Goal: Task Accomplishment & Management: Complete application form

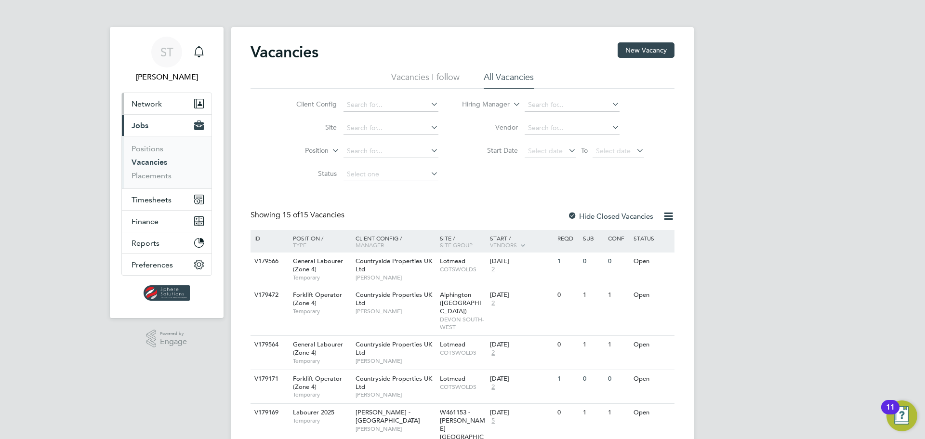
click at [159, 107] on span "Network" at bounding box center [147, 103] width 30 height 9
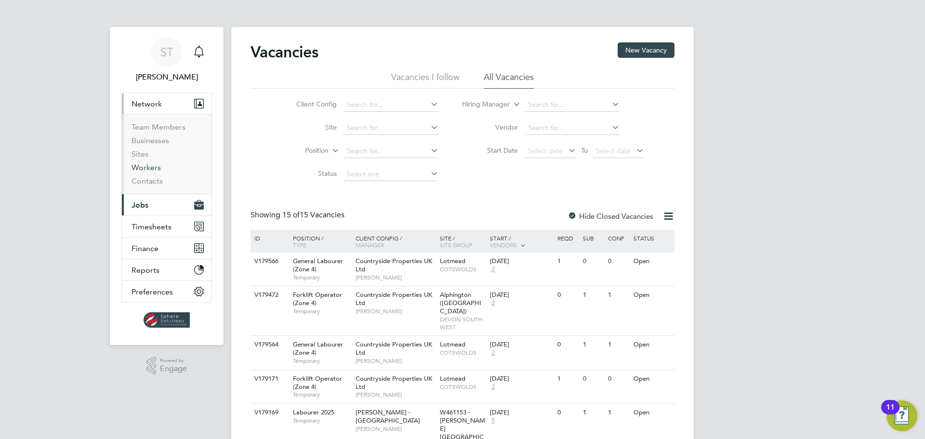
click at [150, 166] on link "Workers" at bounding box center [146, 167] width 29 height 9
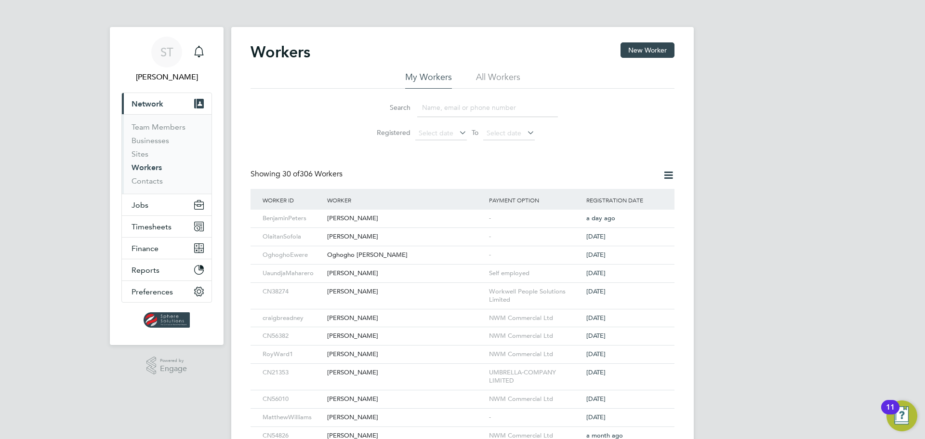
click at [483, 113] on input at bounding box center [487, 107] width 141 height 19
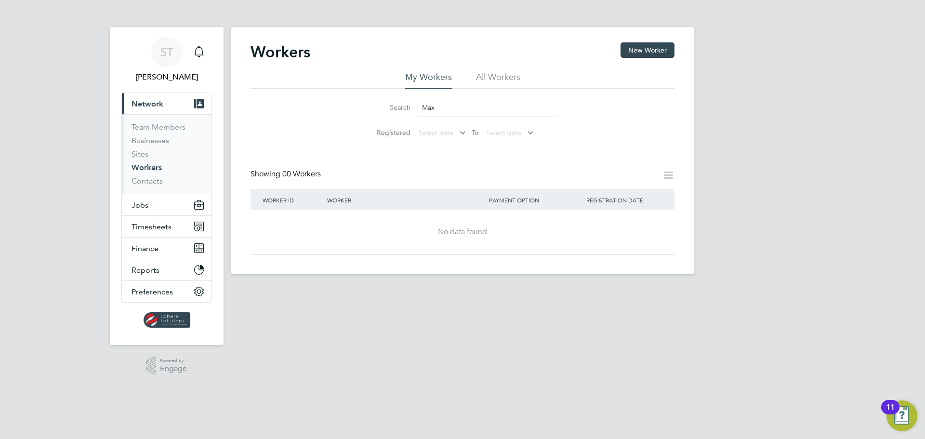
click at [462, 107] on input "Max" at bounding box center [487, 107] width 141 height 19
type input "[PERSON_NAME]"
click at [636, 53] on button "New Worker" at bounding box center [648, 49] width 54 height 15
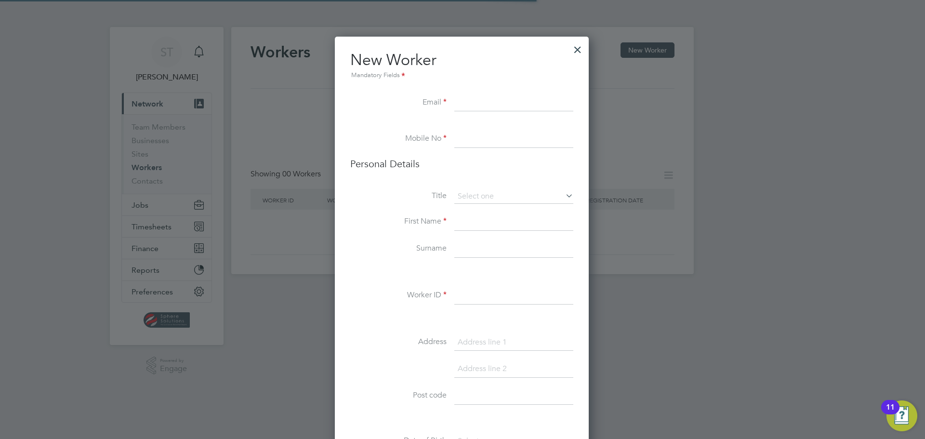
scroll to position [5, 5]
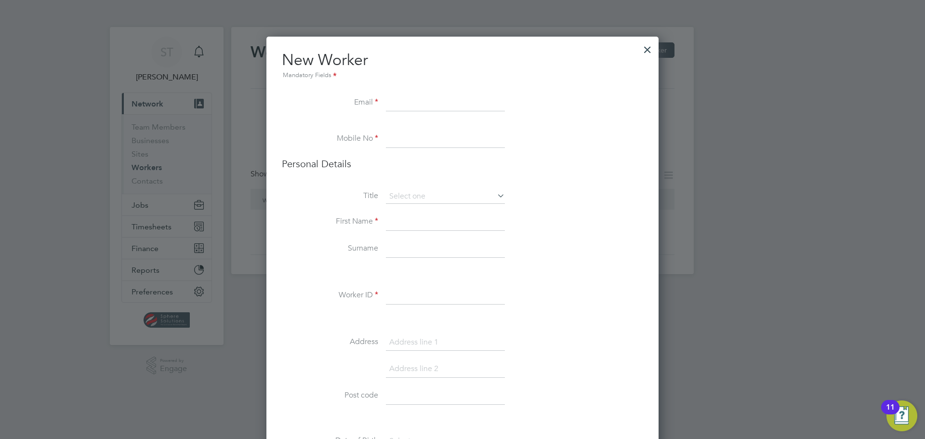
click at [418, 105] on input at bounding box center [445, 102] width 119 height 17
paste input "[EMAIL_ADDRESS][DOMAIN_NAME]"
type input "[EMAIL_ADDRESS][DOMAIN_NAME]"
click at [416, 131] on input at bounding box center [445, 139] width 119 height 17
click at [409, 143] on input at bounding box center [445, 139] width 119 height 17
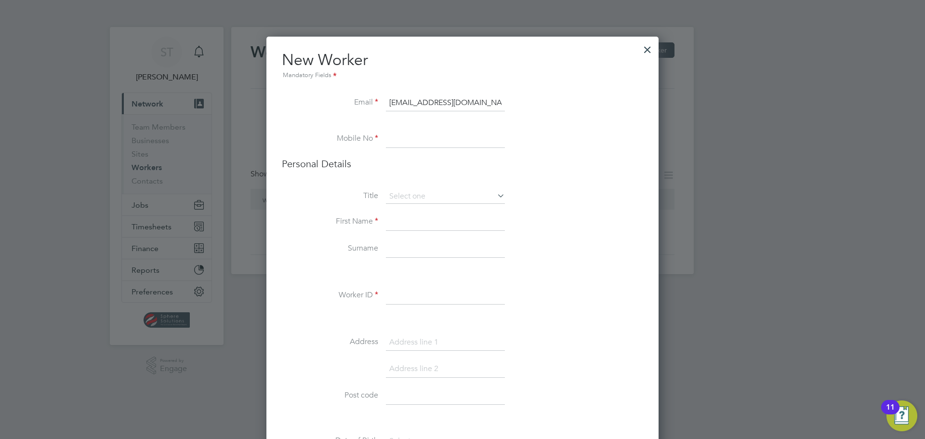
paste input "07801444639"
type input "07801444639"
click at [415, 200] on input at bounding box center [445, 196] width 119 height 14
click at [411, 210] on li "Mr" at bounding box center [446, 210] width 120 height 13
type input "Mr"
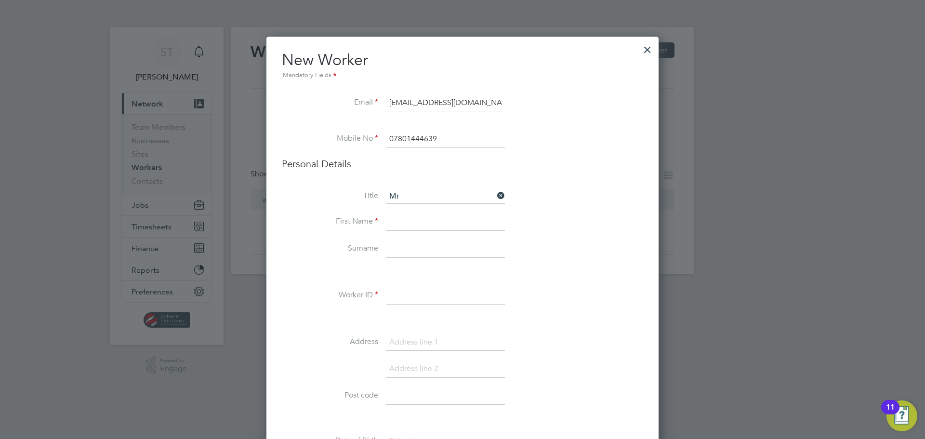
click at [429, 232] on li "First Name" at bounding box center [462, 226] width 361 height 27
click at [429, 226] on input at bounding box center [445, 221] width 119 height 17
click at [398, 219] on input "MAx" at bounding box center [445, 221] width 119 height 17
type input "Max"
type input "Rowsell"
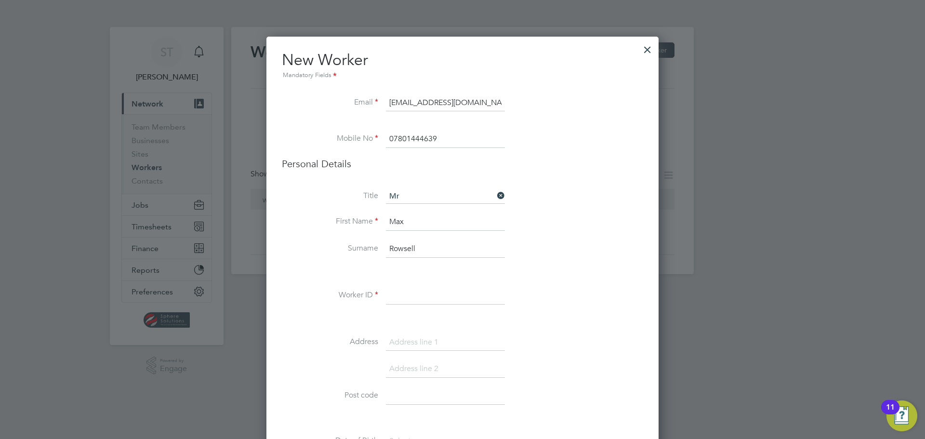
click at [402, 292] on input at bounding box center [445, 295] width 119 height 17
type input "CN20290"
click at [400, 346] on input at bounding box center [445, 342] width 119 height 17
type input "Compound 6"
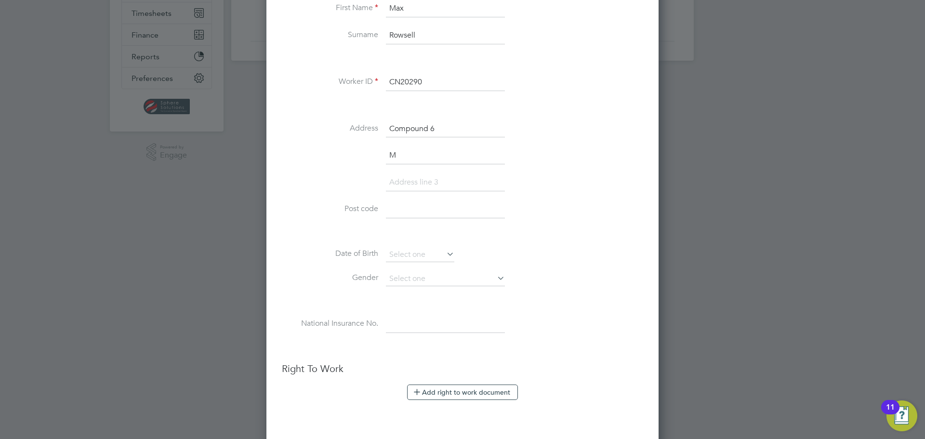
scroll to position [214, 0]
type input "Marcus Road, Dunkerswell"
type input "Honiton"
type input "EX14 4LB"
click at [410, 253] on input at bounding box center [420, 254] width 68 height 14
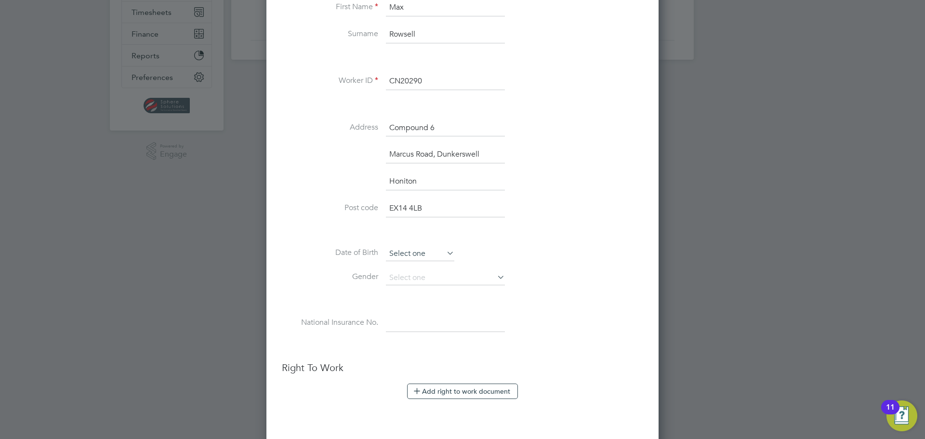
scroll to position [313, 0]
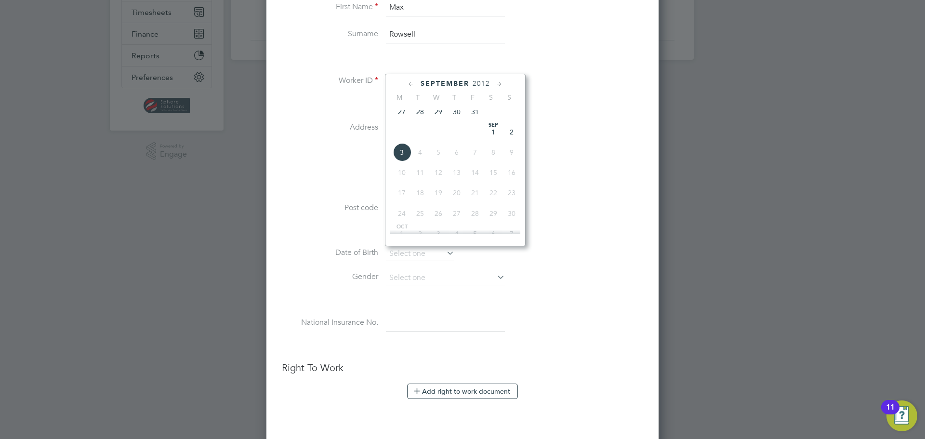
click at [484, 84] on span "2012" at bounding box center [481, 84] width 17 height 8
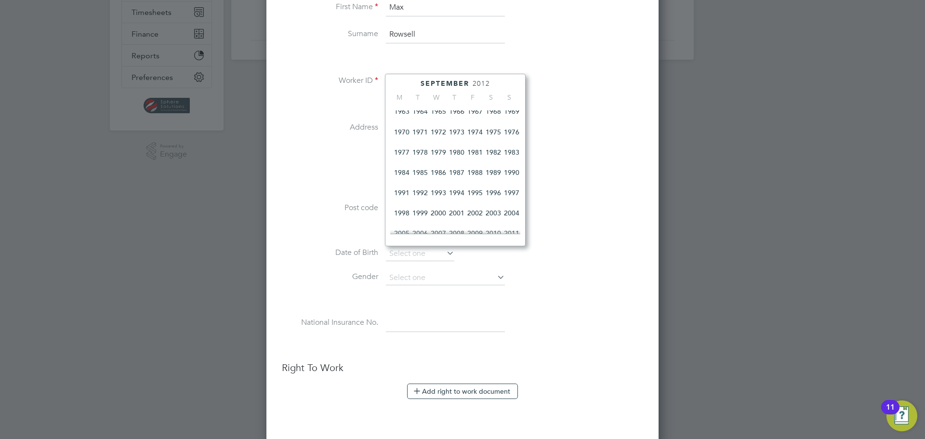
scroll to position [159, 0]
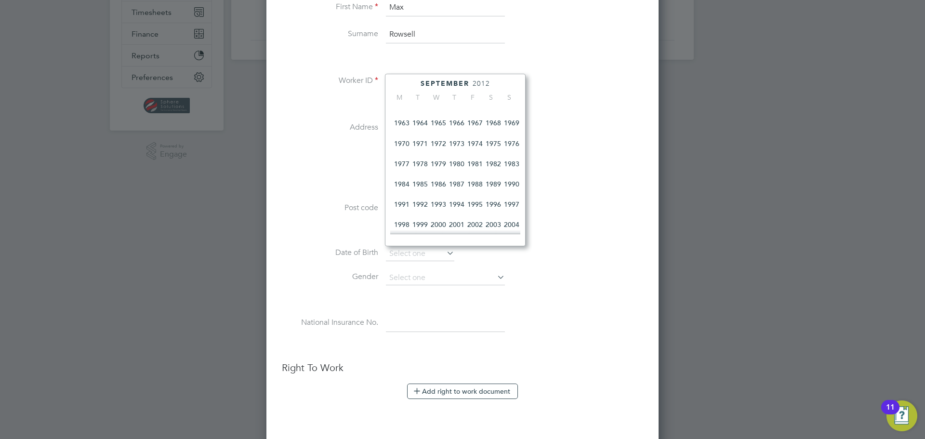
click at [402, 146] on span "1970" at bounding box center [402, 143] width 18 height 18
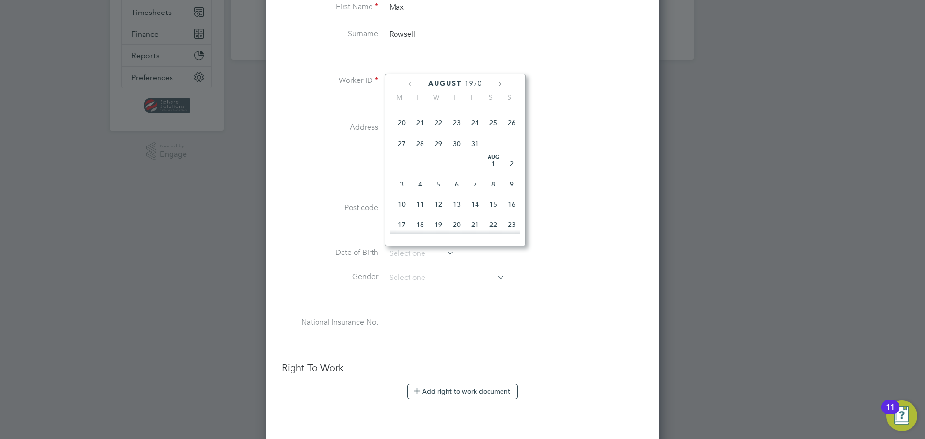
click at [409, 84] on icon at bounding box center [411, 84] width 9 height 11
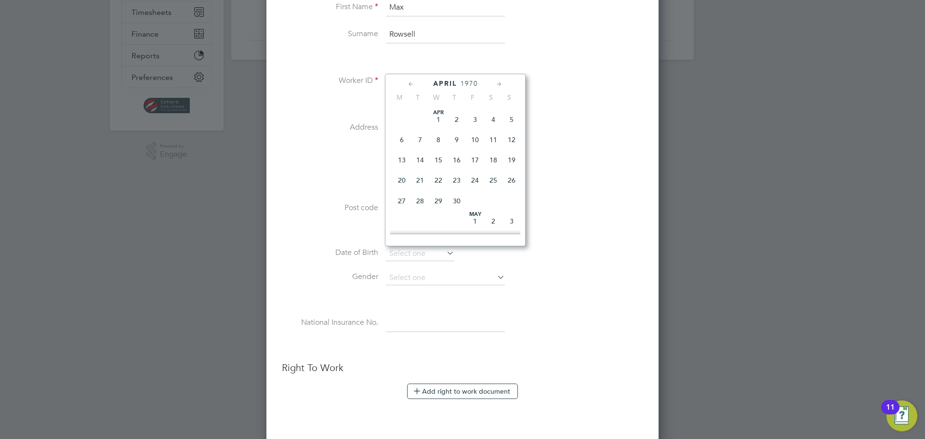
click at [409, 84] on icon at bounding box center [411, 84] width 9 height 11
click at [410, 82] on icon at bounding box center [411, 84] width 9 height 11
click at [513, 120] on span "[DATE]" at bounding box center [512, 119] width 18 height 18
type input "[DATE]"
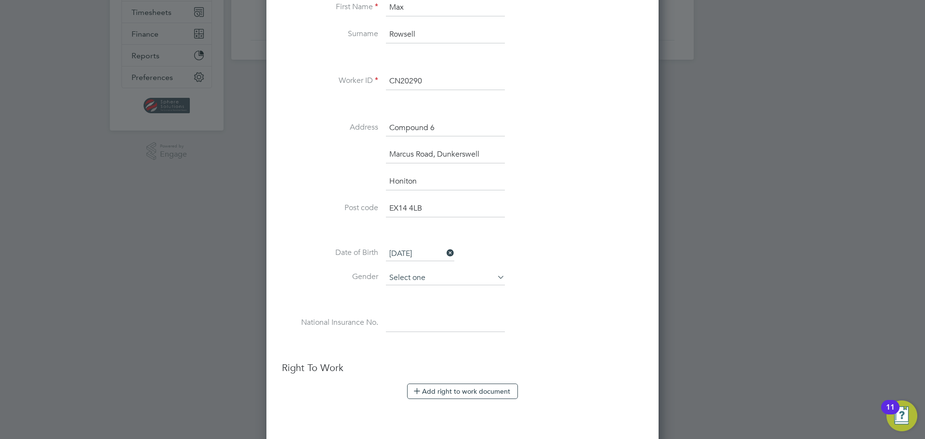
click at [429, 281] on input at bounding box center [445, 278] width 119 height 14
click at [416, 293] on li "[DEMOGRAPHIC_DATA]" at bounding box center [446, 291] width 120 height 13
type input "[DEMOGRAPHIC_DATA]"
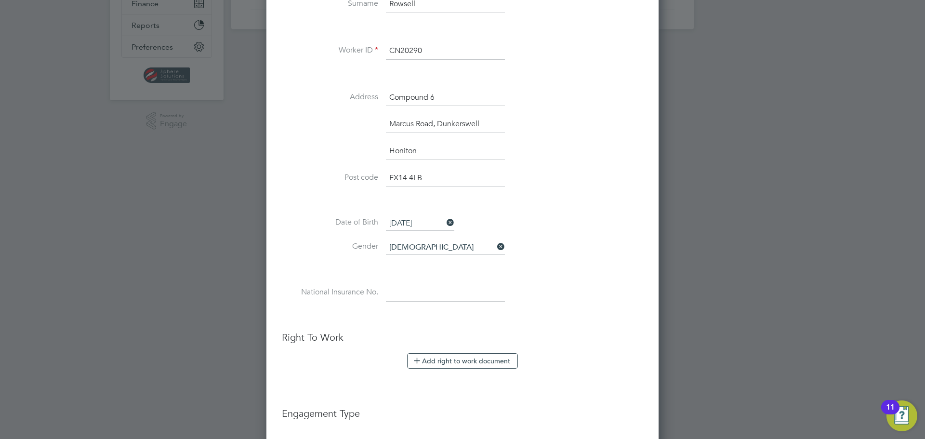
scroll to position [343, 0]
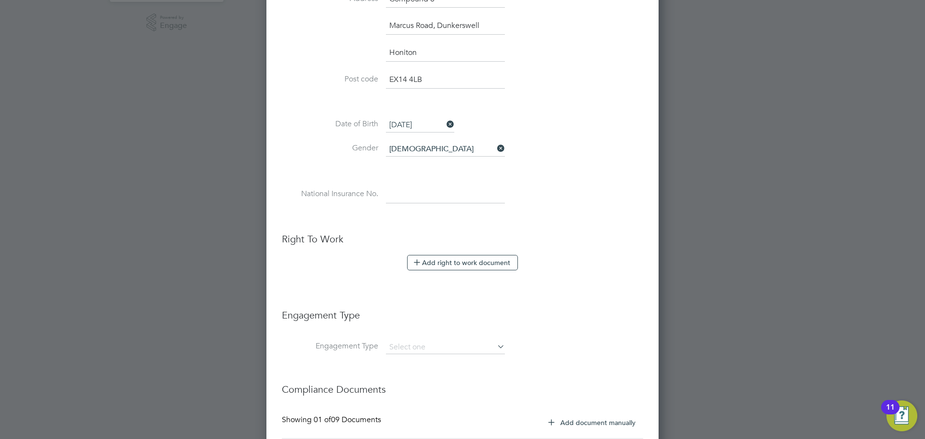
click at [418, 195] on input at bounding box center [445, 194] width 119 height 17
click at [411, 197] on input at bounding box center [445, 194] width 119 height 17
paste input "NS713989A"
type input "NS 71 39 89 A"
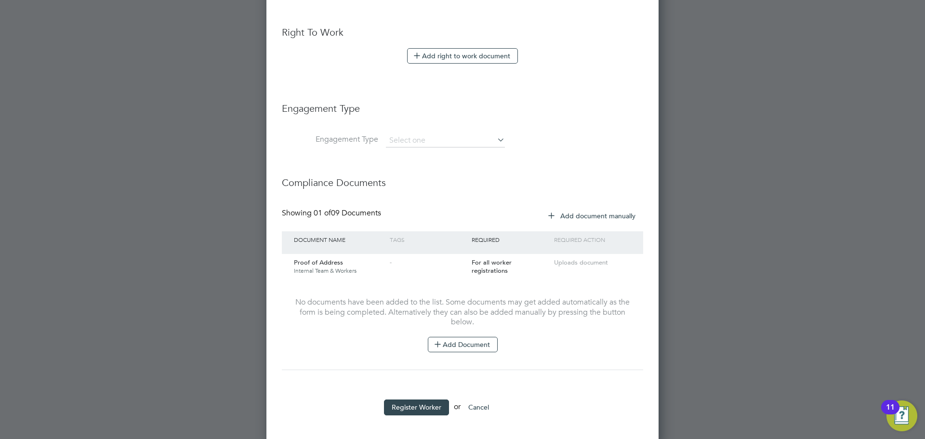
scroll to position [554, 0]
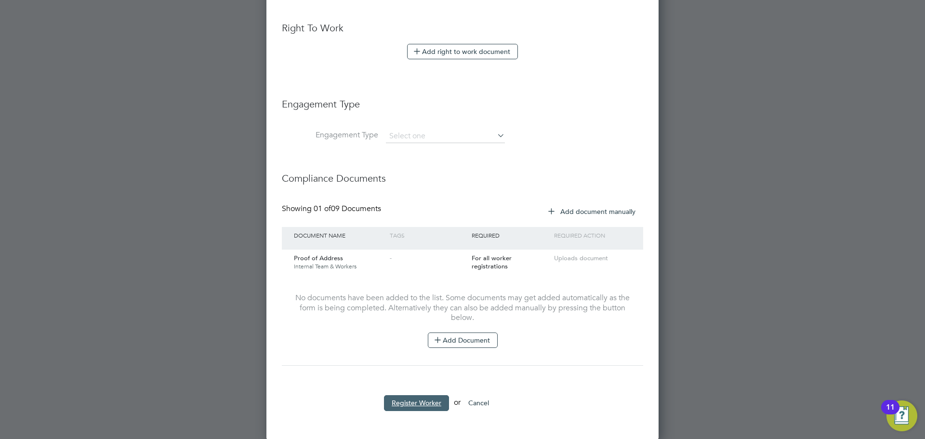
click at [416, 403] on button "Register Worker" at bounding box center [416, 402] width 65 height 15
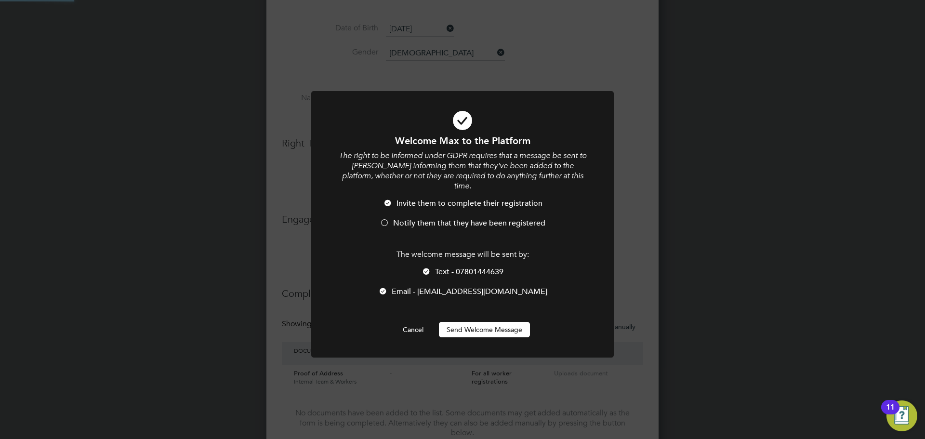
scroll to position [0, 0]
click at [386, 219] on div at bounding box center [385, 224] width 10 height 10
click at [492, 323] on button "Send Welcome Message" at bounding box center [484, 329] width 91 height 15
